Goal: Check status: Check status

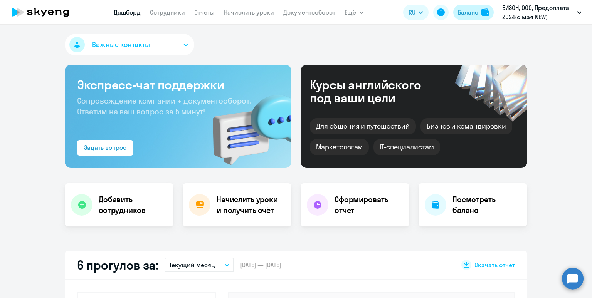
click at [455, 8] on button "Баланс" at bounding box center [473, 12] width 40 height 15
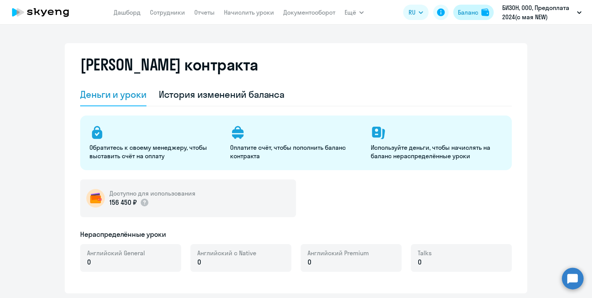
select select "english_adult_not_native_speaker"
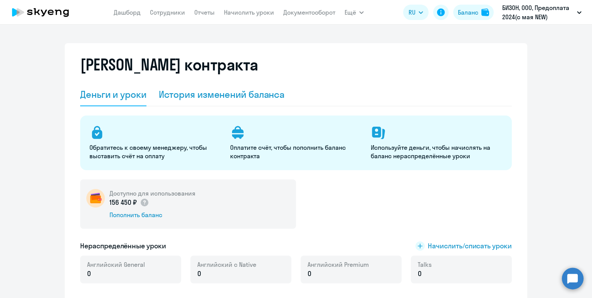
click at [243, 95] on div "История изменений баланса" at bounding box center [222, 94] width 126 height 12
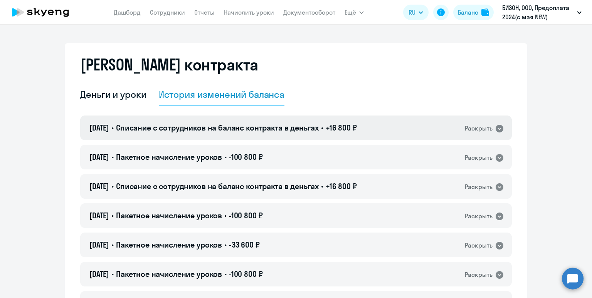
click at [239, 134] on div "[DATE] • Списание с сотрудников на баланс контракта в деньгах • +16 800 ₽ Раскр…" at bounding box center [296, 128] width 432 height 25
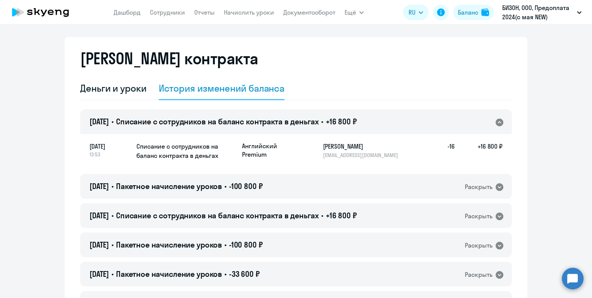
click at [239, 134] on div "[DATE] • Списание с сотрудников на баланс контракта в деньгах • +16 800 ₽ Раскр…" at bounding box center [296, 121] width 432 height 25
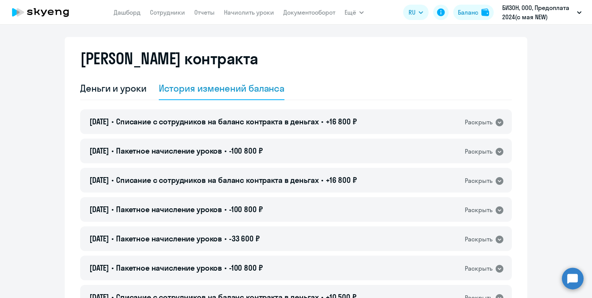
scroll to position [5, 0]
